Goal: Task Accomplishment & Management: Manage account settings

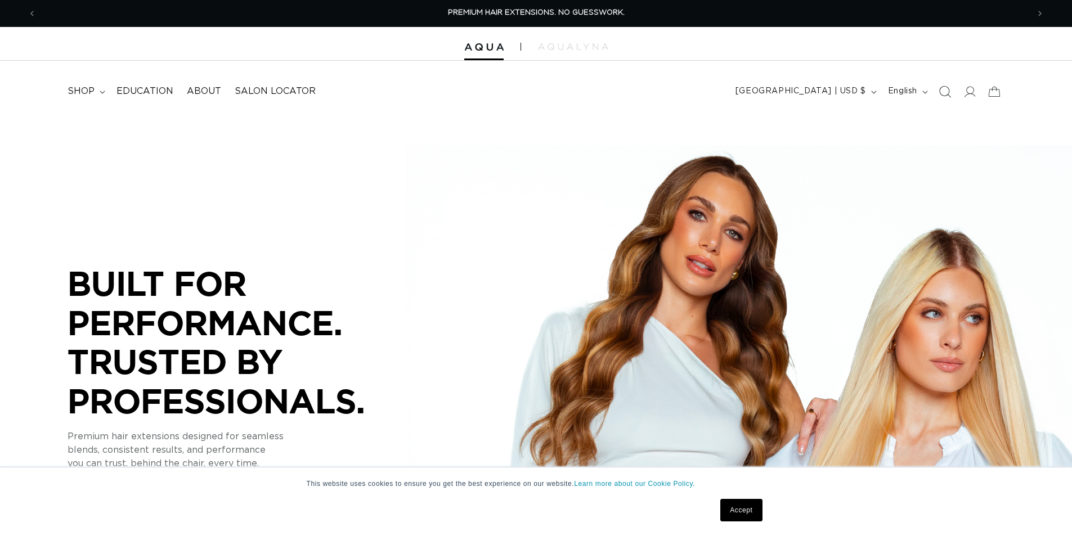
click at [935, 88] on span "Search" at bounding box center [945, 91] width 25 height 25
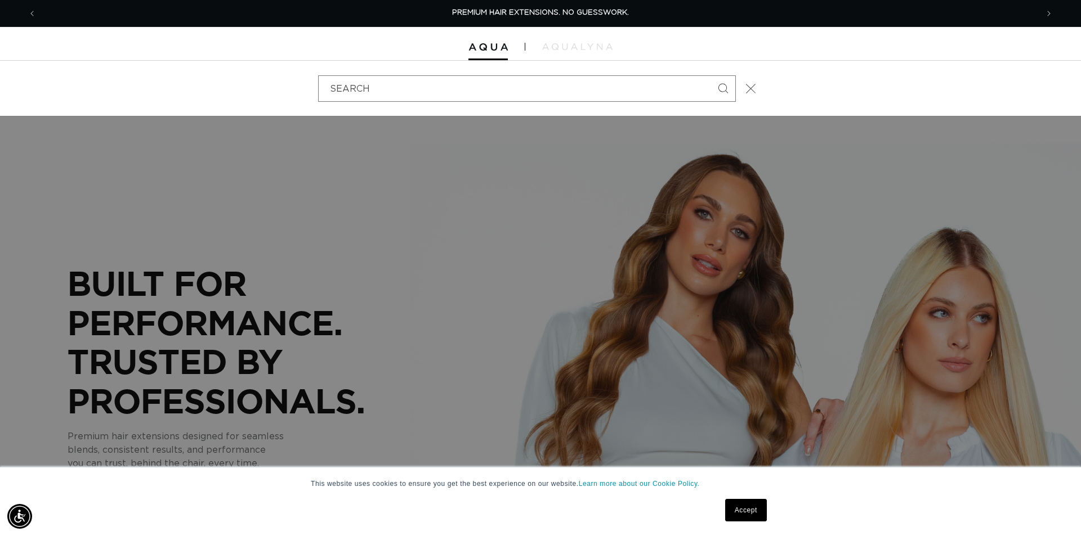
click at [750, 87] on icon "Close" at bounding box center [750, 88] width 10 height 10
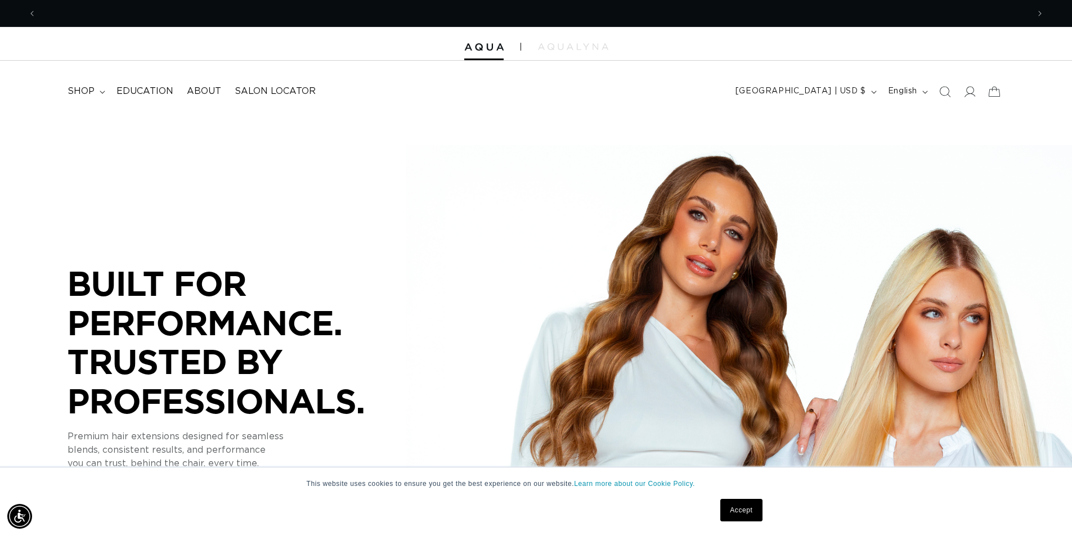
scroll to position [0, 992]
click at [975, 92] on icon at bounding box center [970, 92] width 12 height 12
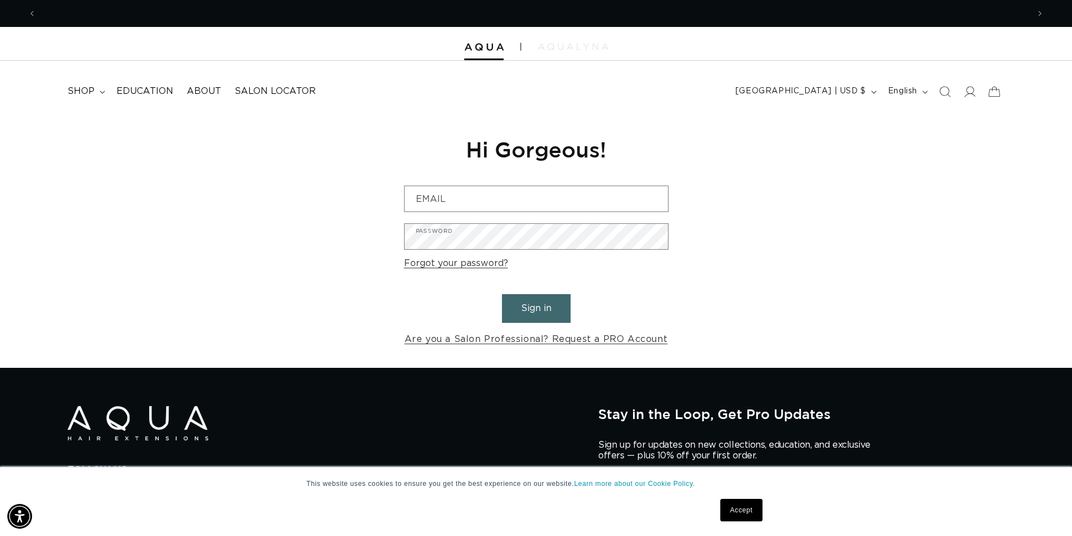
scroll to position [0, 992]
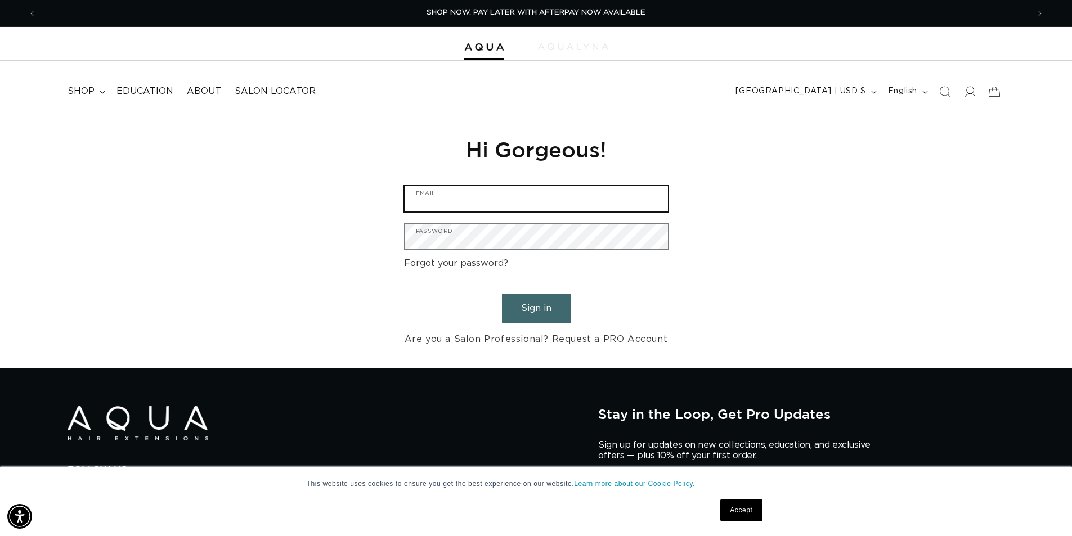
type input "meghanm@beautycraft.com"
click at [564, 44] on img at bounding box center [573, 46] width 70 height 7
